Goal: Task Accomplishment & Management: Use online tool/utility

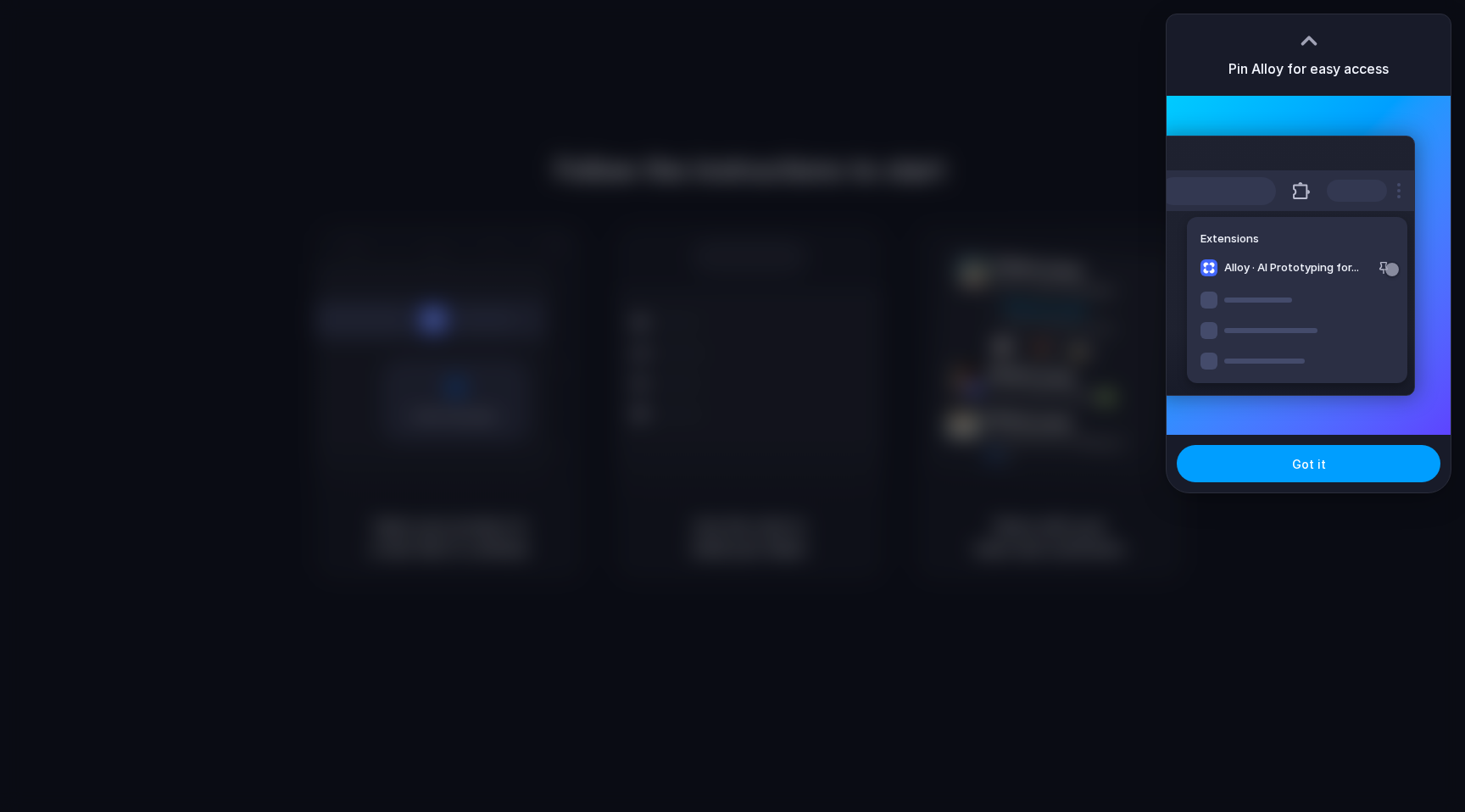
click at [1313, 451] on button "Got it" at bounding box center [1309, 464] width 263 height 37
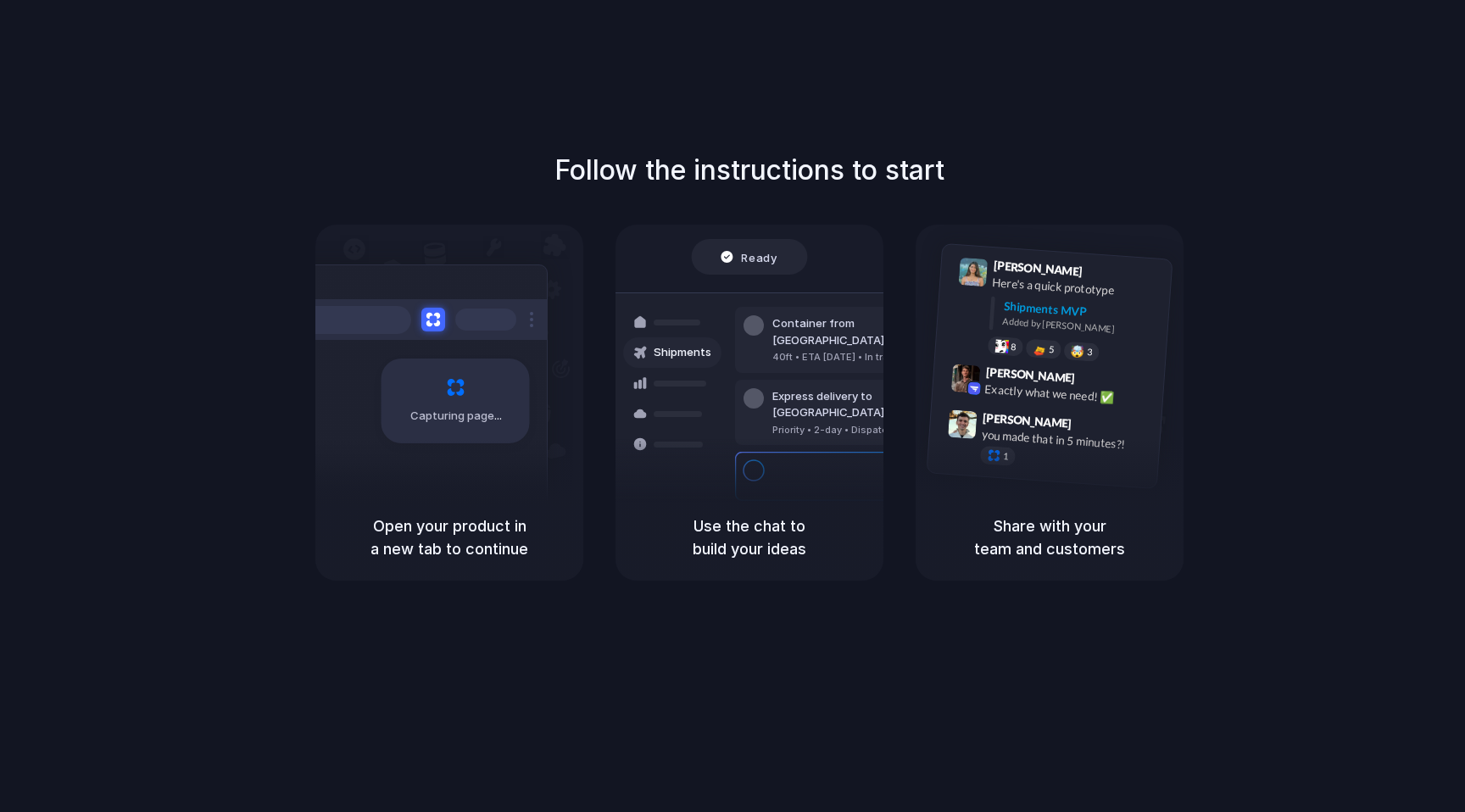
click at [1367, 194] on div "Follow the instructions to start Capturing page Open your product in a new tab …" at bounding box center [749, 365] width 1465 height 430
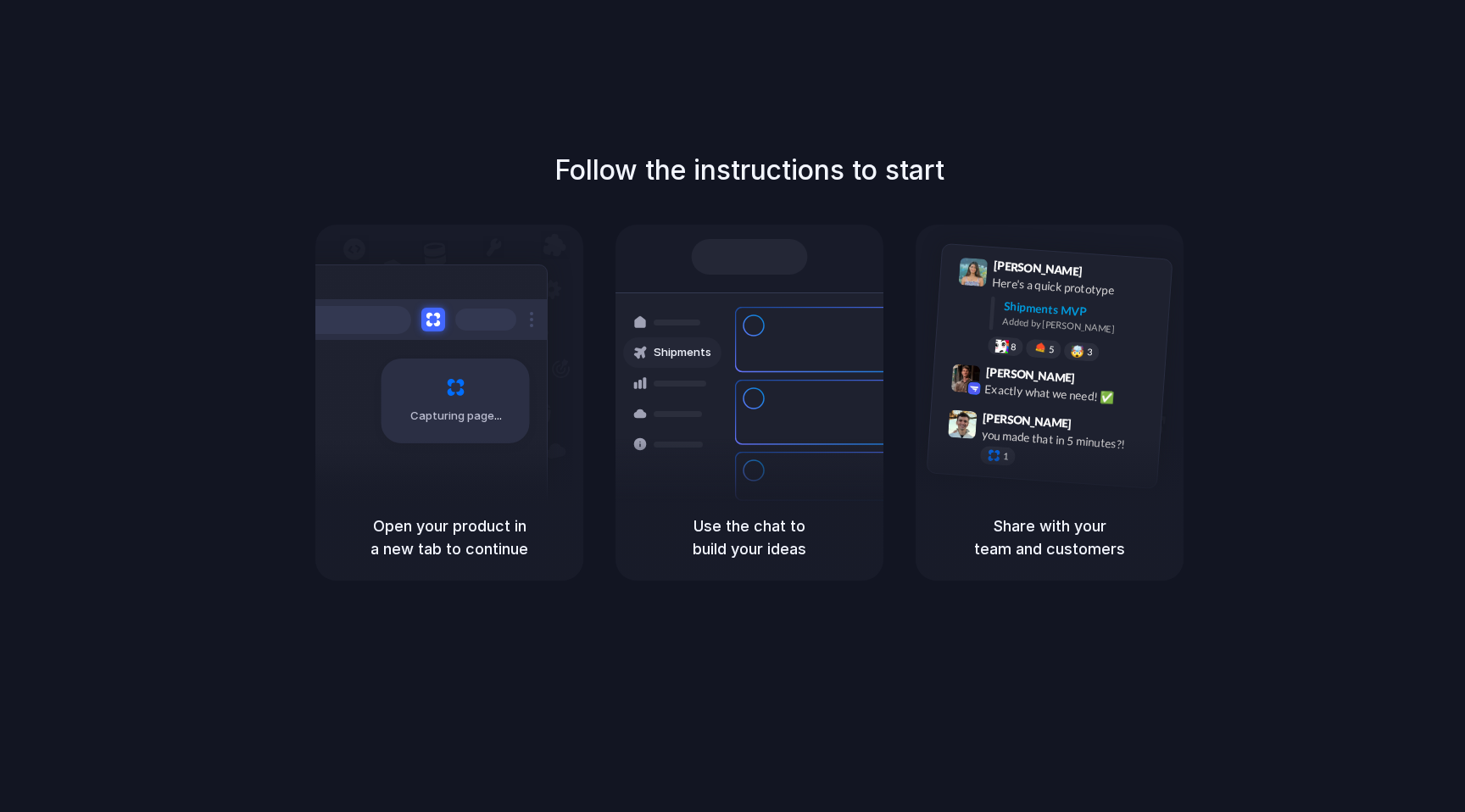
click at [307, 89] on div "Follow the instructions to start Capturing page Open your product in a new tab …" at bounding box center [750, 423] width 1500 height 846
click at [612, 223] on div "Follow the instructions to start Capturing page Open your product in a new tab …" at bounding box center [749, 365] width 1465 height 430
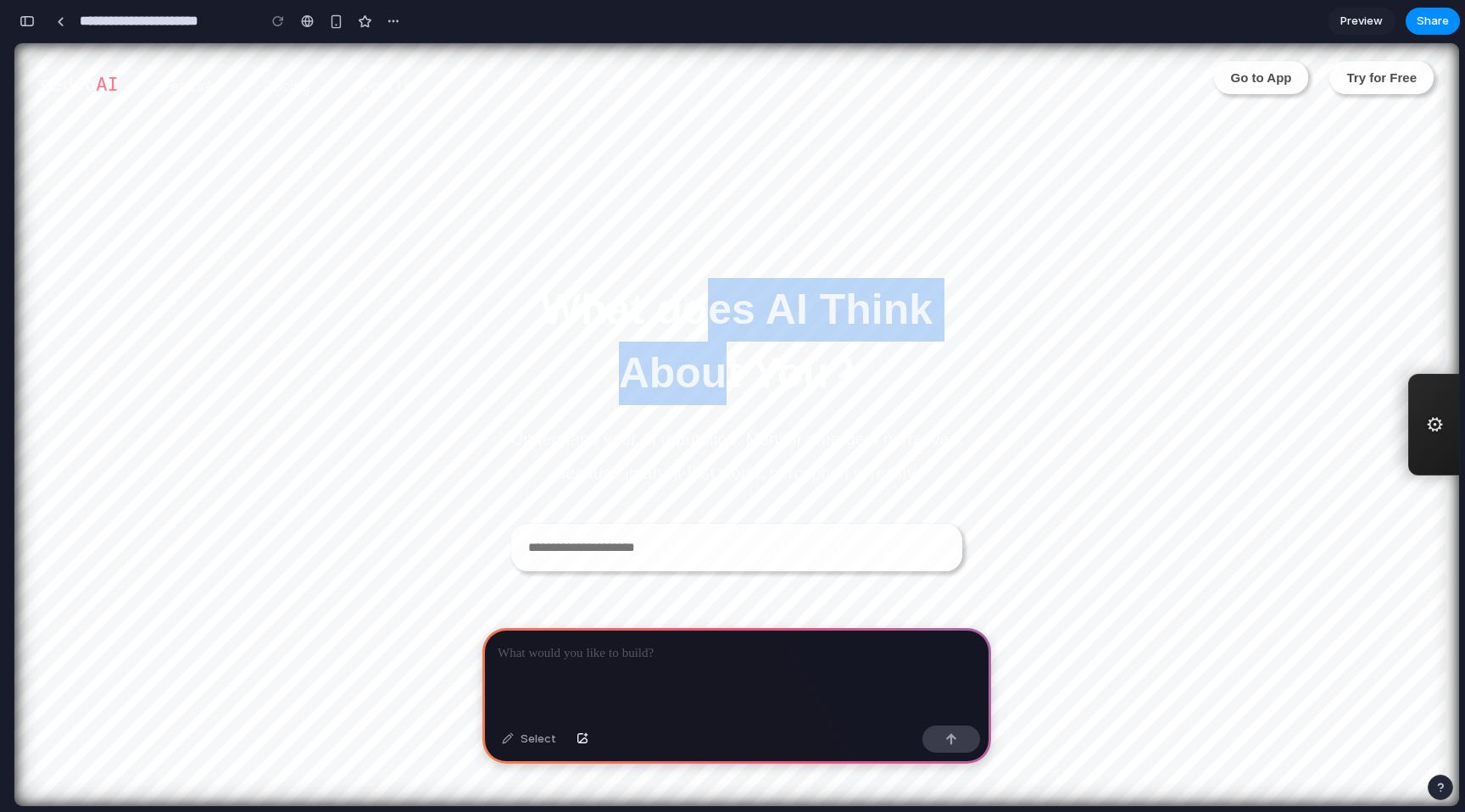
drag, startPoint x: 678, startPoint y: 286, endPoint x: 701, endPoint y: 382, distance: 98.7
click at [701, 382] on h2 "What does AI Think About You?" at bounding box center [737, 342] width 424 height 127
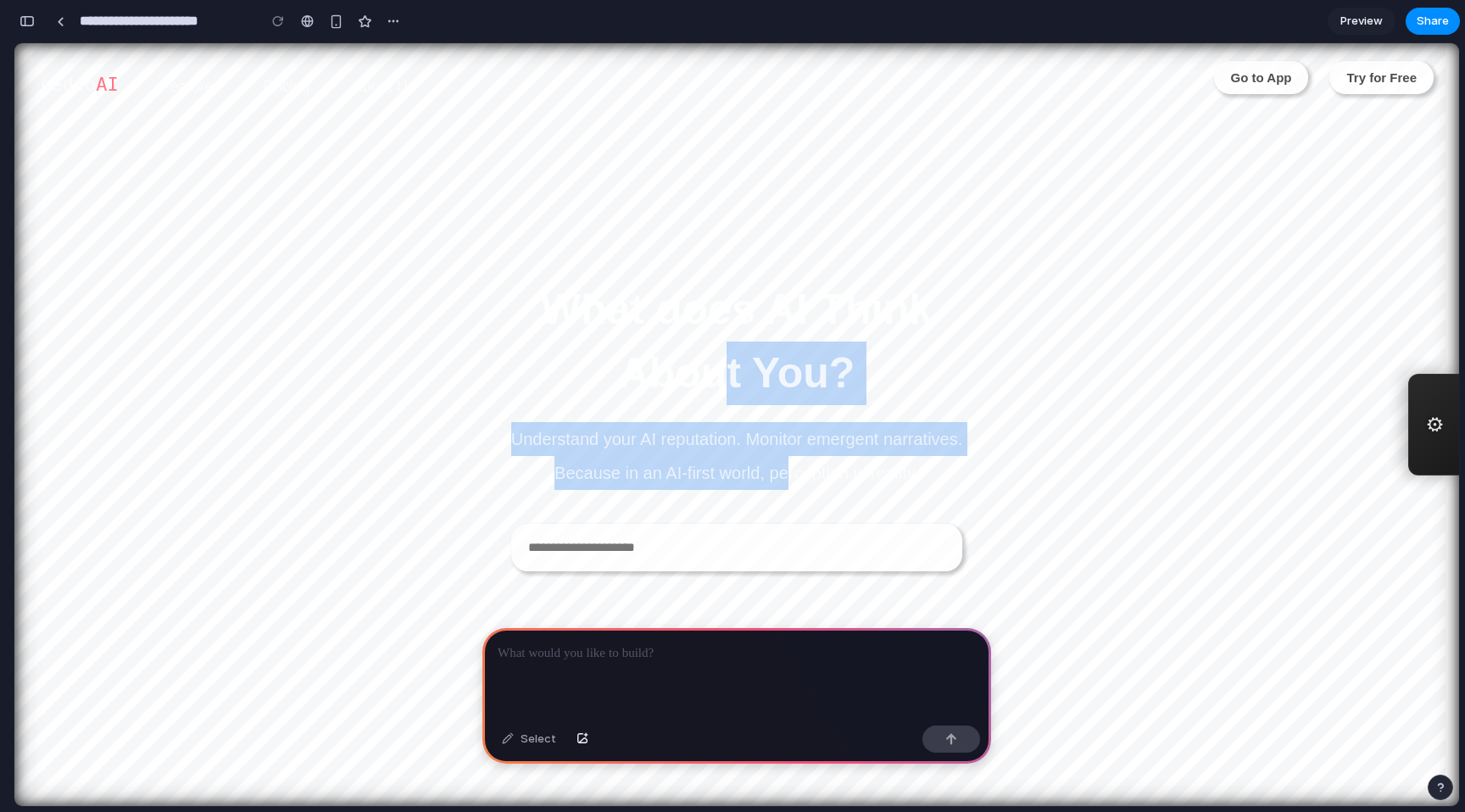
drag, startPoint x: 701, startPoint y: 382, endPoint x: 783, endPoint y: 464, distance: 116.0
click at [783, 464] on section "What does AI Think About You? Understand your AI reputation. Monitor emergent n…" at bounding box center [738, 425] width 452 height 293
click at [638, 446] on p "Understand your AI reputation. Monitor emergent narratives. Because in an AI-fi…" at bounding box center [738, 455] width 452 height 68
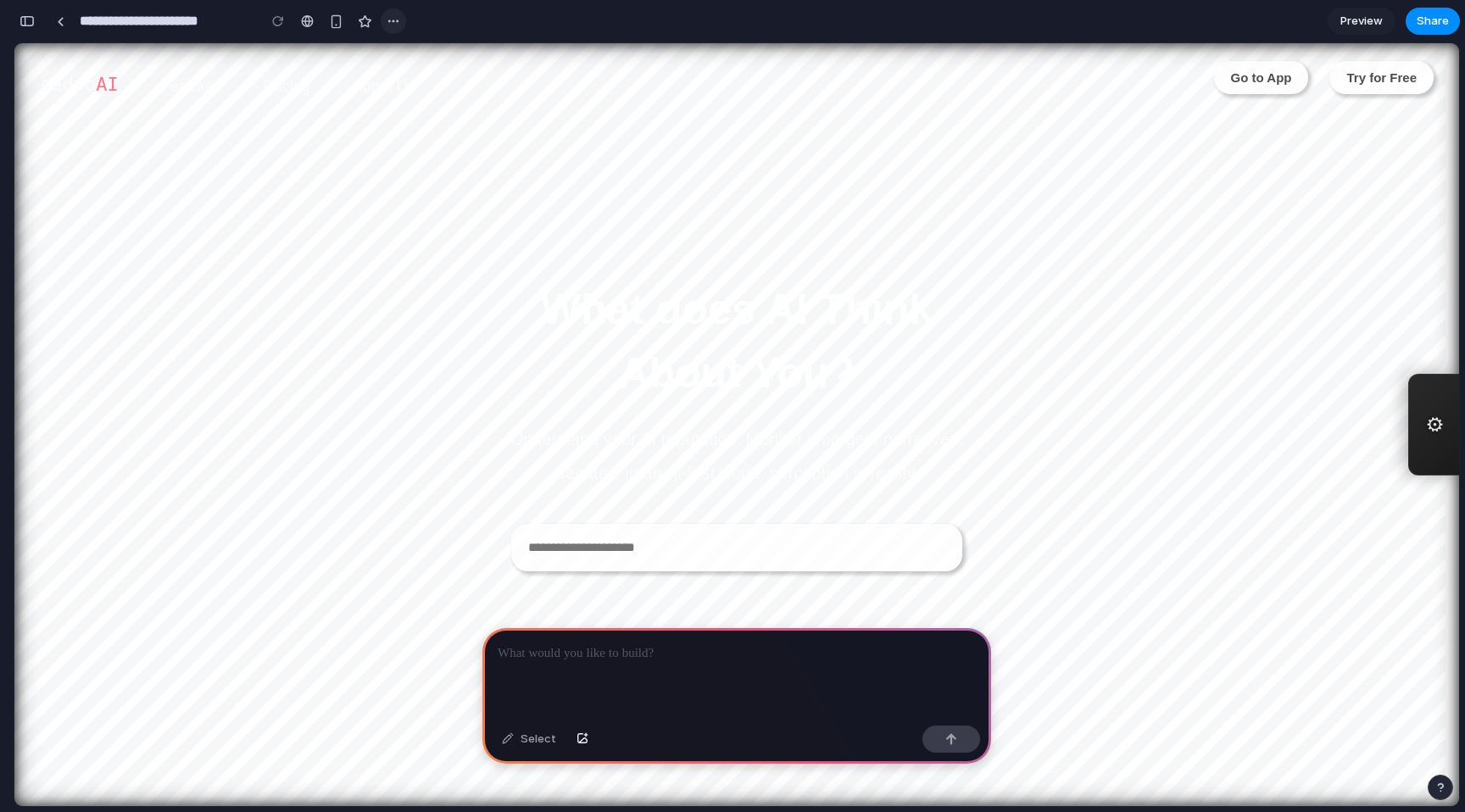
click at [397, 29] on div at bounding box center [393, 21] width 25 height 25
click at [391, 29] on button "button" at bounding box center [393, 21] width 25 height 25
click at [391, 29] on div "Duplicate Delete" at bounding box center [732, 406] width 1465 height 812
click at [391, 29] on button "button" at bounding box center [393, 21] width 25 height 25
click at [261, 50] on div "Duplicate Delete" at bounding box center [732, 406] width 1465 height 812
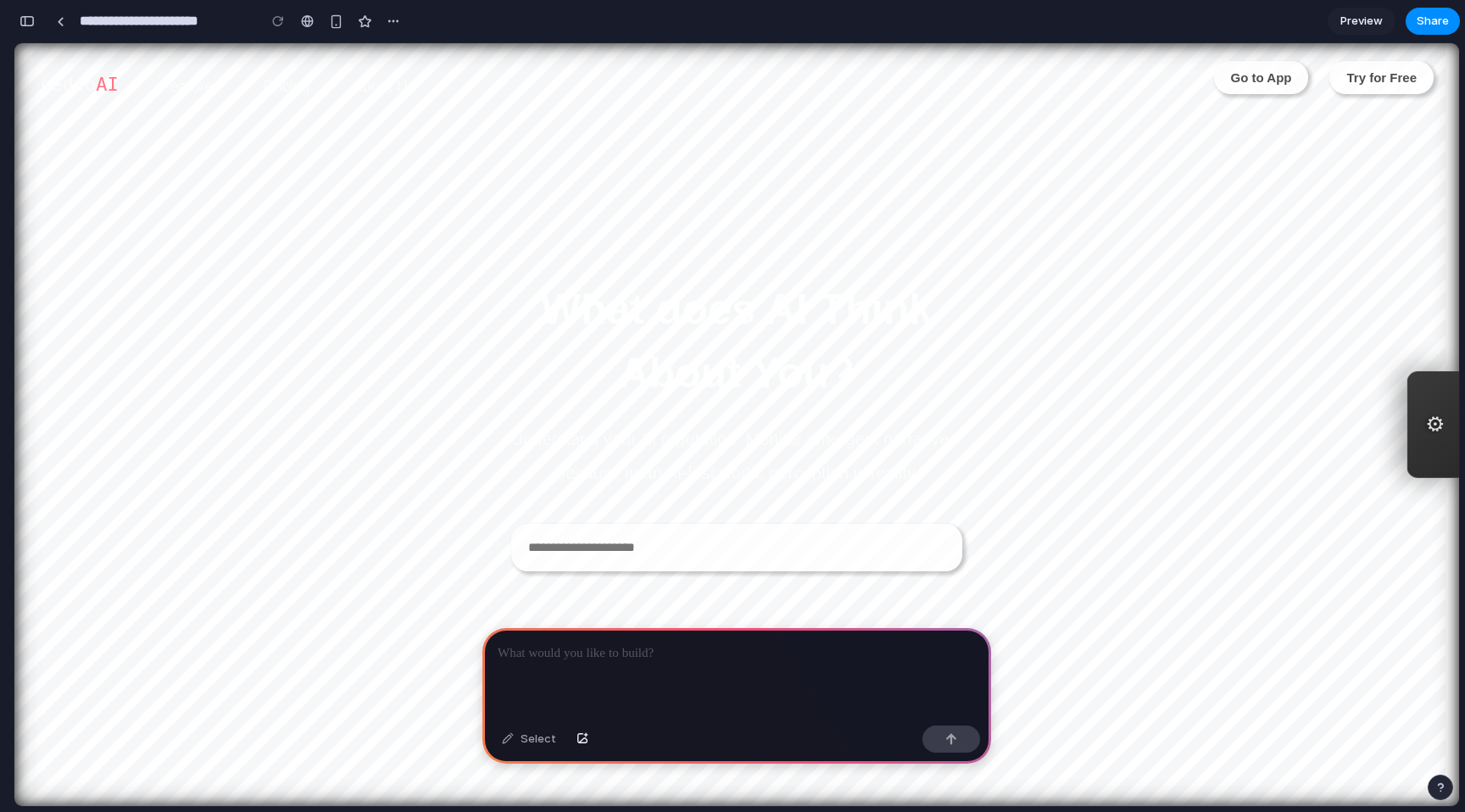
click at [1408, 407] on div "⚙" at bounding box center [1434, 425] width 53 height 106
click at [1409, 415] on div "⚙" at bounding box center [1434, 425] width 53 height 106
click at [1248, 83] on link "Go to App" at bounding box center [1262, 75] width 95 height 33
click at [722, 652] on p at bounding box center [737, 653] width 478 height 21
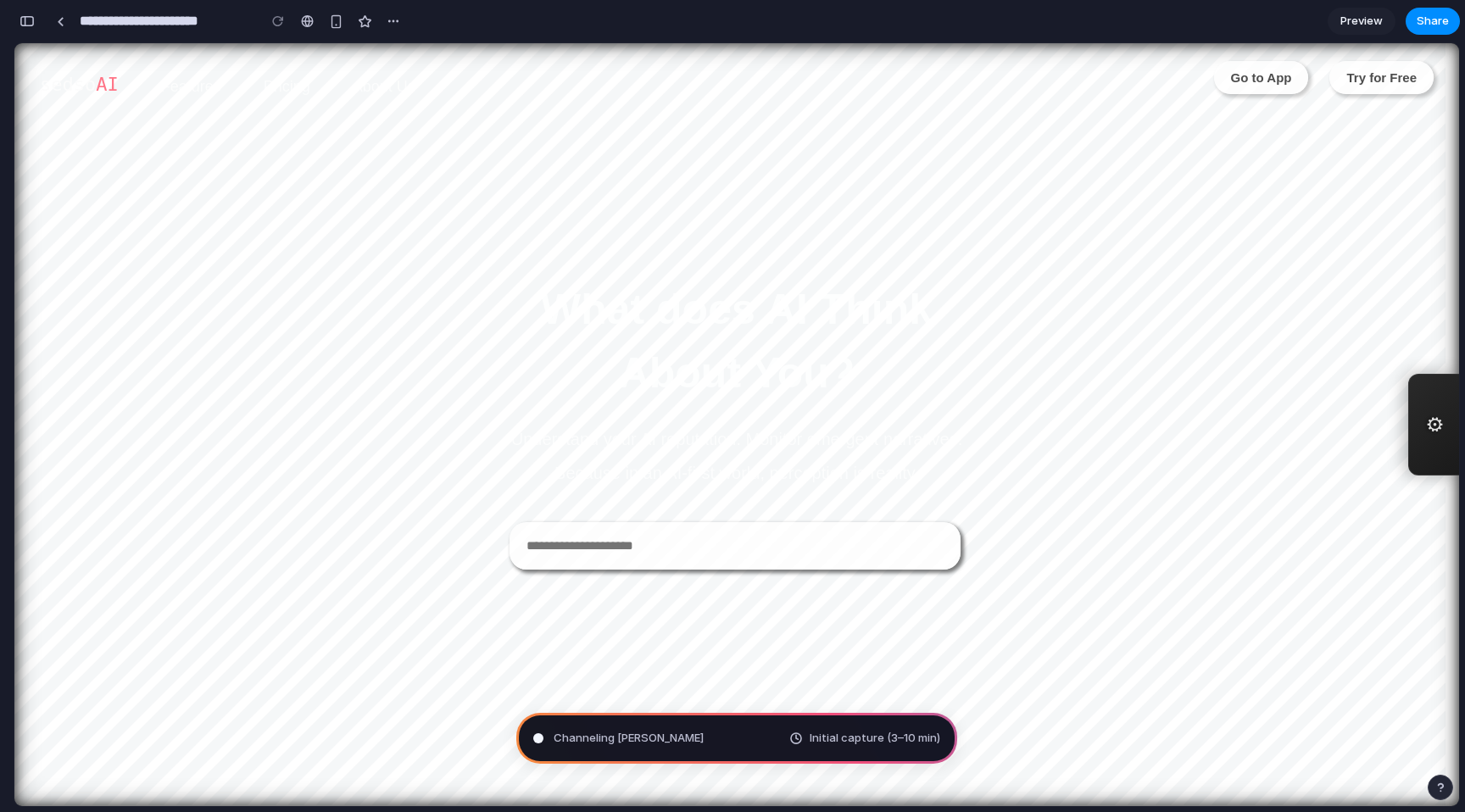
type input "**********"
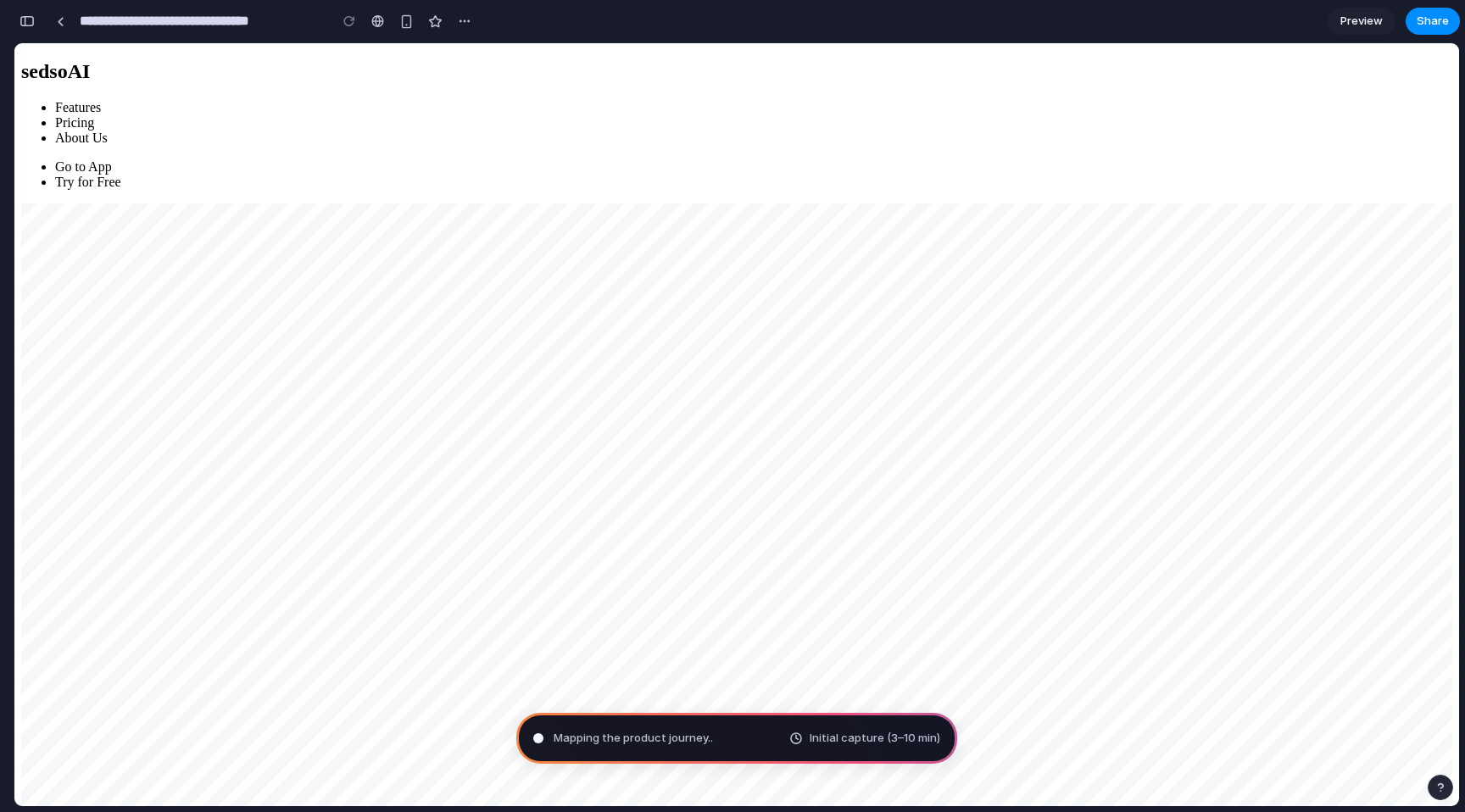
click at [280, 13] on input "**********" at bounding box center [200, 21] width 247 height 31
click at [272, 26] on input "**********" at bounding box center [200, 21] width 247 height 31
click at [94, 116] on link "Pricing" at bounding box center [75, 122] width 39 height 14
